Goal: Transaction & Acquisition: Purchase product/service

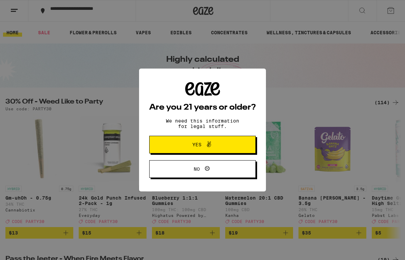
click at [189, 140] on button "Yes" at bounding box center [202, 145] width 106 height 18
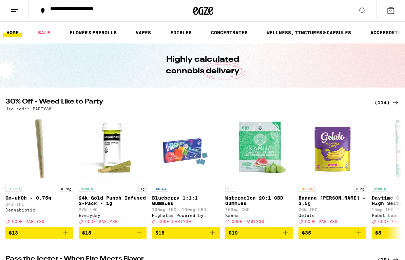
click at [99, 31] on link "FLOWER & PREROLLS" at bounding box center [93, 32] width 54 height 8
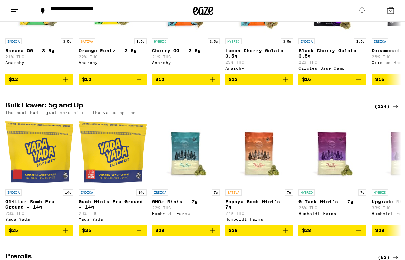
scroll to position [140, 0]
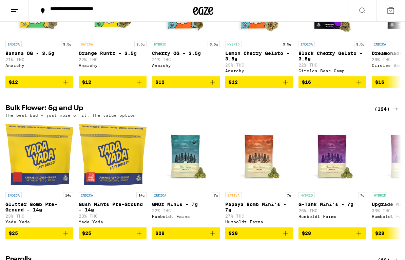
click at [379, 111] on div "(124)" at bounding box center [386, 109] width 25 height 8
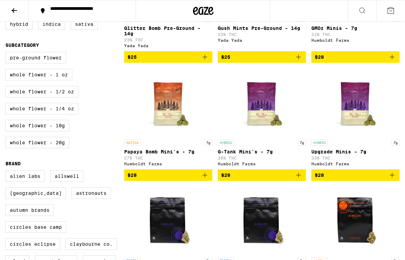
scroll to position [146, 0]
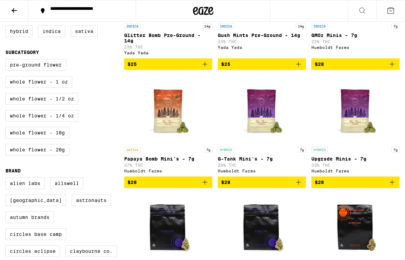
click at [40, 121] on label "Whole Flower - 1/4 oz" at bounding box center [41, 116] width 73 height 12
click at [7, 60] on input "Whole Flower - 1/4 oz" at bounding box center [7, 60] width 0 height 0
checkbox input "true"
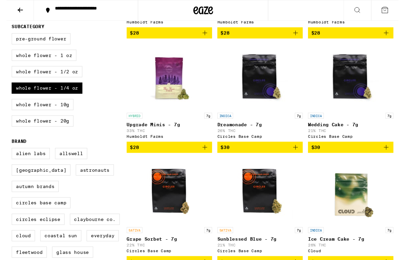
scroll to position [171, 0]
click at [43, 79] on label "Whole Flower - 1/2 oz" at bounding box center [41, 74] width 73 height 12
click at [7, 36] on input "Whole Flower - 1/2 oz" at bounding box center [7, 35] width 0 height 0
checkbox input "true"
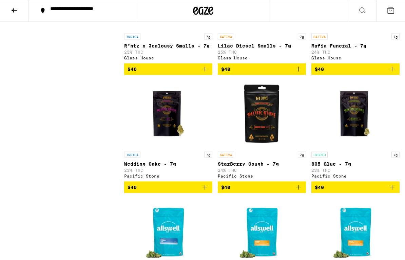
scroll to position [690, 0]
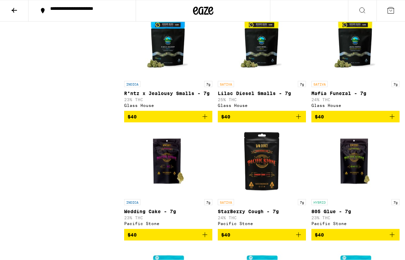
click at [13, 11] on icon at bounding box center [14, 10] width 8 height 8
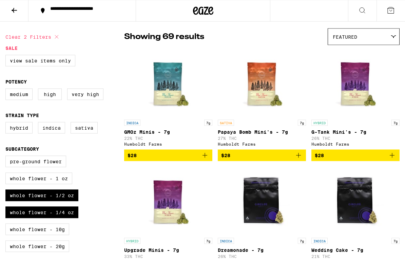
scroll to position [0, 0]
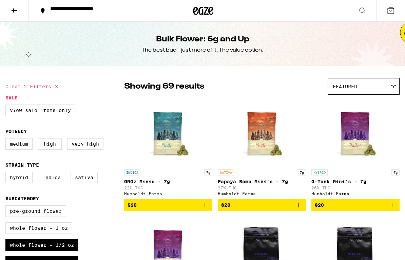
click at [43, 108] on label "View Sale Items Only" at bounding box center [40, 110] width 70 height 12
click at [7, 106] on input "View Sale Items Only" at bounding box center [7, 105] width 0 height 0
checkbox input "true"
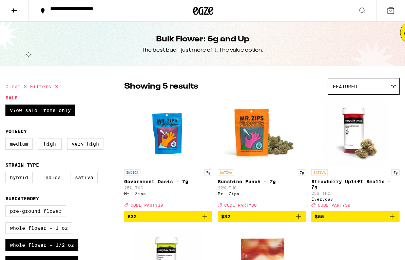
click at [351, 88] on span "Featured" at bounding box center [345, 86] width 24 height 5
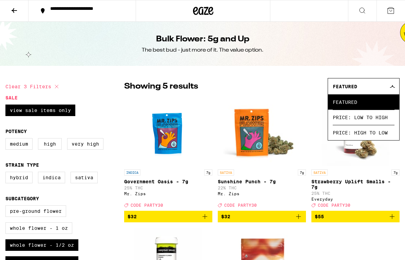
click at [342, 134] on span "Price: High to Low" at bounding box center [364, 132] width 62 height 15
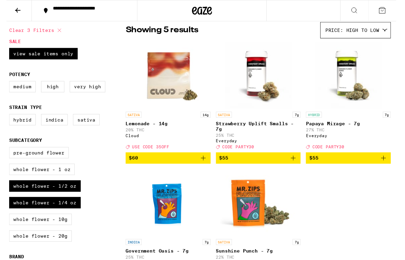
scroll to position [55, 0]
